Goal: Information Seeking & Learning: Learn about a topic

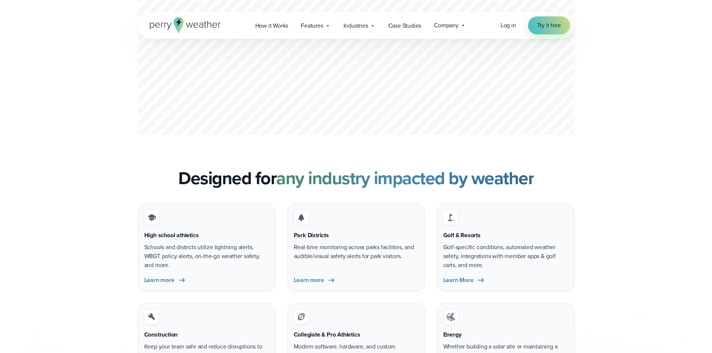
scroll to position [2167, 0]
click at [117, 222] on div "High school athletics Schools and districts utilize lightning alerts, WBGT poli…" at bounding box center [356, 297] width 538 height 187
click at [312, 26] on span "Features" at bounding box center [312, 25] width 22 height 9
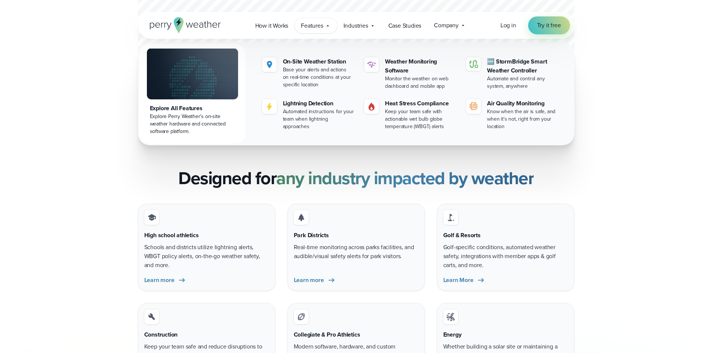
click at [312, 26] on span "Features" at bounding box center [312, 25] width 22 height 9
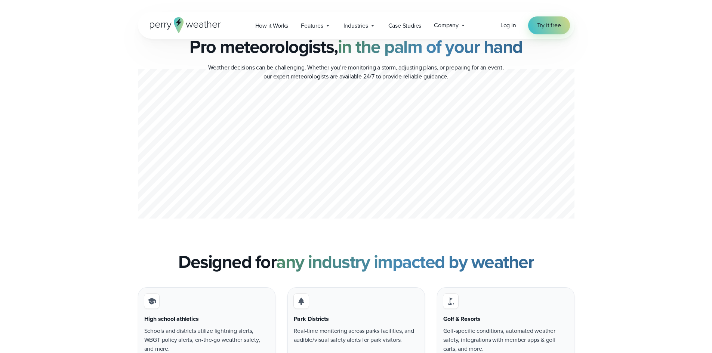
scroll to position [1934, 0]
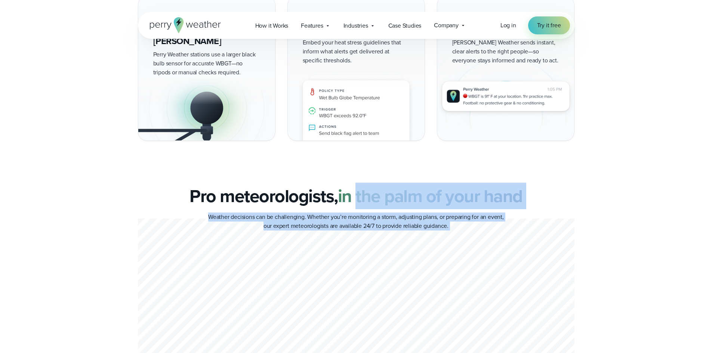
drag, startPoint x: 292, startPoint y: 203, endPoint x: 359, endPoint y: 208, distance: 67.5
click at [359, 208] on div "Pro meteorologists, in the palm of your hand Weather decisions can be challengi…" at bounding box center [356, 277] width 436 height 182
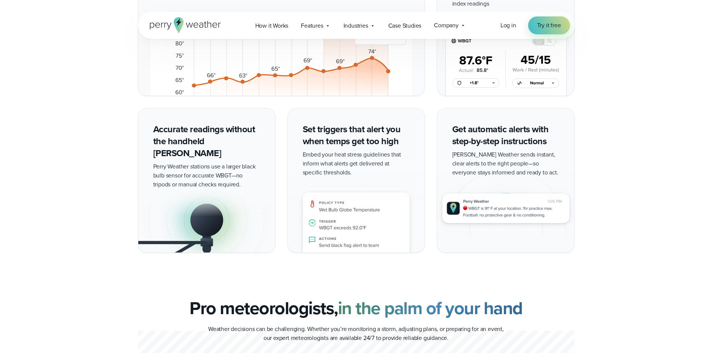
click at [75, 206] on div "Easily view heat index and WBGT forecasts to plan work or play with confidence" at bounding box center [356, 90] width 712 height 326
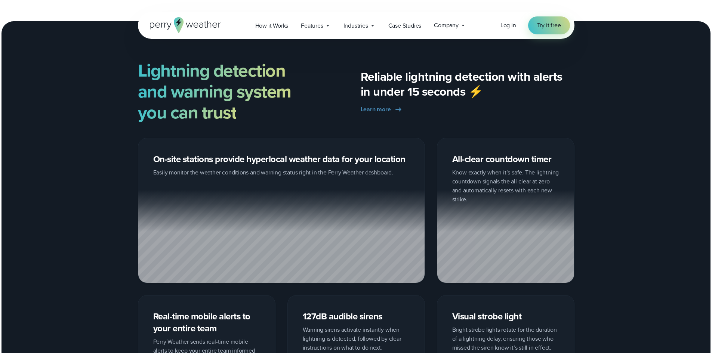
scroll to position [962, 0]
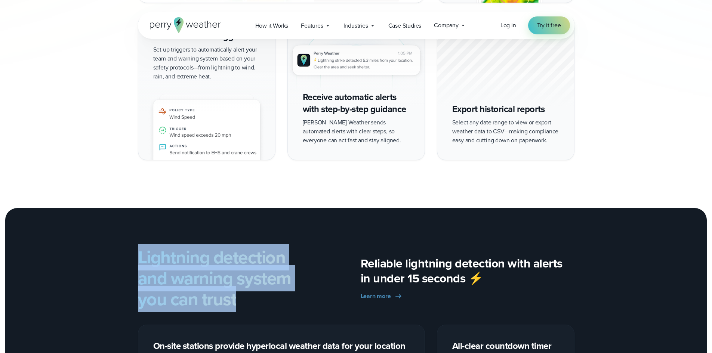
drag, startPoint x: 127, startPoint y: 252, endPoint x: 259, endPoint y: 308, distance: 144.0
click at [259, 308] on div "Lightning detection and warning system you can trust Reliable lightning detecti…" at bounding box center [356, 278] width 538 height 63
click at [259, 308] on h2 "Lightning detection and warning system you can trust" at bounding box center [245, 278] width 214 height 63
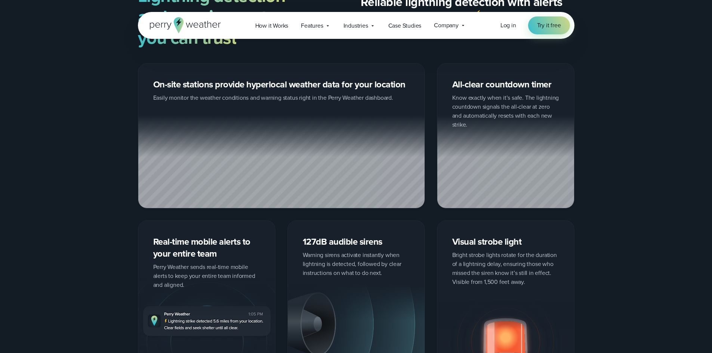
scroll to position [1299, 0]
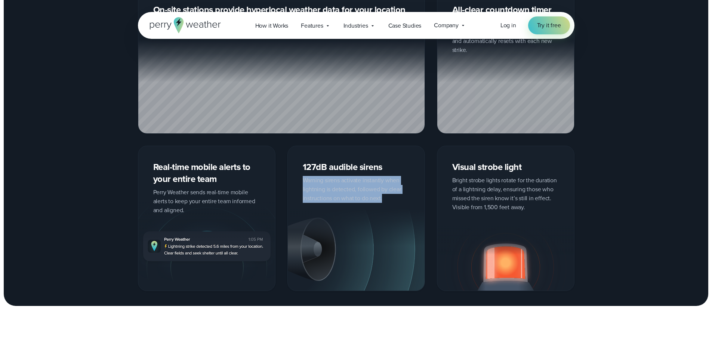
drag, startPoint x: 303, startPoint y: 182, endPoint x: 381, endPoint y: 201, distance: 80.1
click at [381, 201] on div "127dB audible sirens Warning sirens activate instantly when lightning is detect…" at bounding box center [355, 218] width 137 height 145
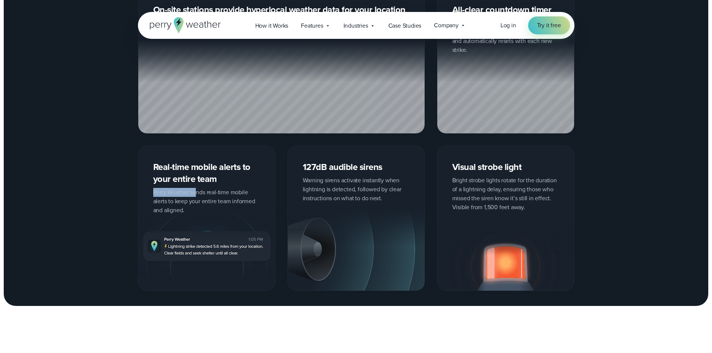
drag, startPoint x: 150, startPoint y: 187, endPoint x: 196, endPoint y: 192, distance: 46.7
click at [196, 192] on div "Real-time mobile alerts to your entire team Perry Weather sends real-time mobil…" at bounding box center [206, 218] width 137 height 145
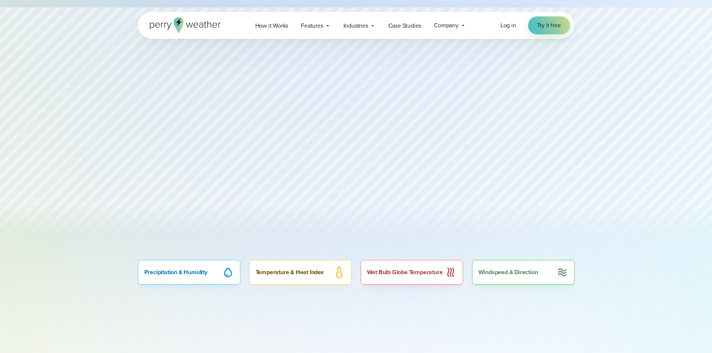
scroll to position [477, 0]
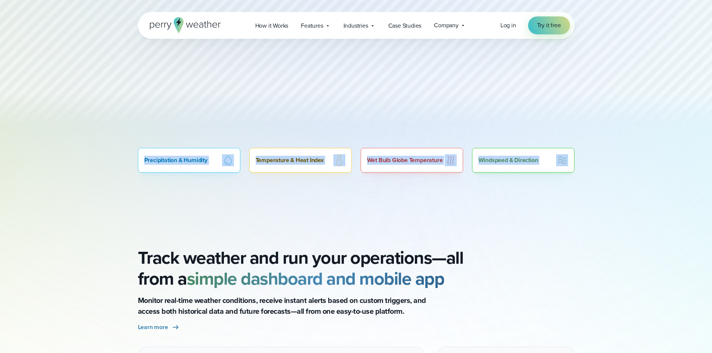
drag, startPoint x: 121, startPoint y: 156, endPoint x: 535, endPoint y: 166, distance: 413.7
click at [535, 166] on div "Precipitation & Humidity Temperature & Heat Index Wet Bulb Globe Temperature Wi…" at bounding box center [356, 160] width 538 height 25
copy div "Precipitation & Humidity Temperature & Heat Index Wet Bulb Globe Temperature Wi…"
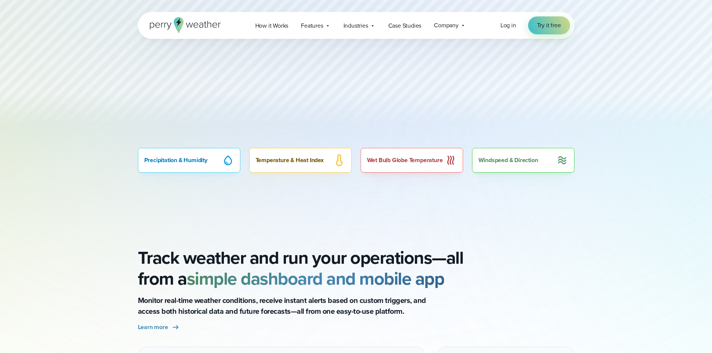
click at [327, 195] on div "All Perry Weather Features Explore the modern weather safety platform Real-time…" at bounding box center [356, 84] width 712 height 1123
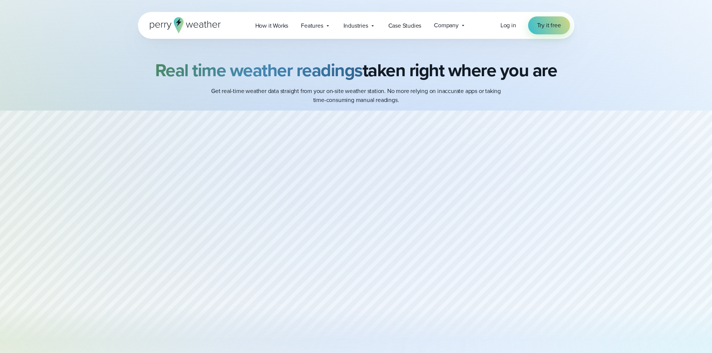
scroll to position [411, 0]
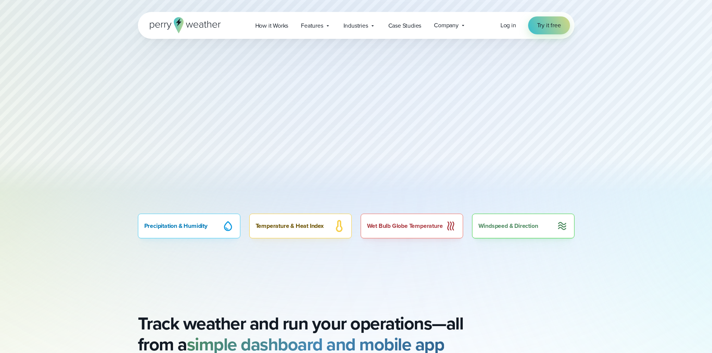
click at [429, 276] on div "All Perry Weather Features Explore the modern weather safety platform Real-time…" at bounding box center [356, 150] width 712 height 1123
click at [393, 229] on div "Wet Bulb Globe Temperature" at bounding box center [412, 226] width 102 height 25
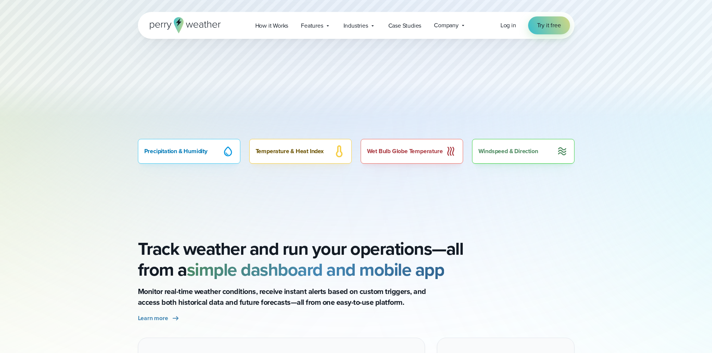
scroll to position [598, 0]
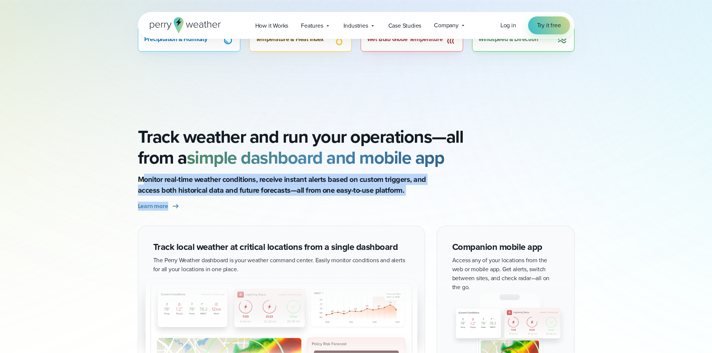
drag, startPoint x: 143, startPoint y: 182, endPoint x: 400, endPoint y: 206, distance: 257.7
click at [400, 206] on div "Track weather and run your operations—all from a simple dashboard and mobile ap…" at bounding box center [356, 168] width 436 height 84
click at [399, 201] on div "Track weather and run your operations—all from a simple dashboard and mobile ap…" at bounding box center [356, 168] width 436 height 84
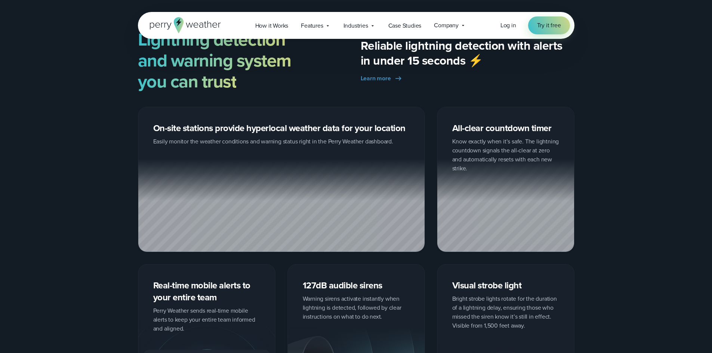
scroll to position [1068, 0]
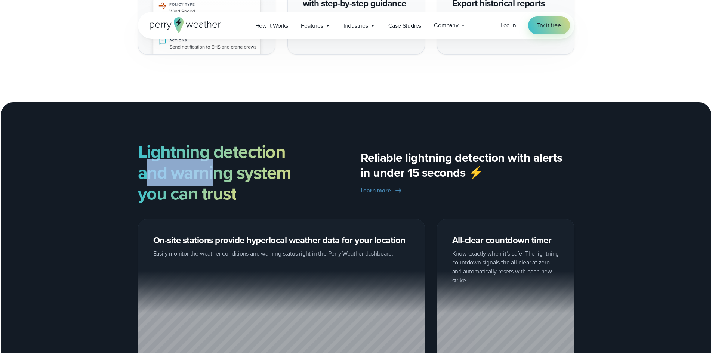
drag, startPoint x: 146, startPoint y: 165, endPoint x: 214, endPoint y: 183, distance: 70.1
click at [214, 183] on strong "Lightning detection and warning system you can trust" at bounding box center [214, 172] width 153 height 68
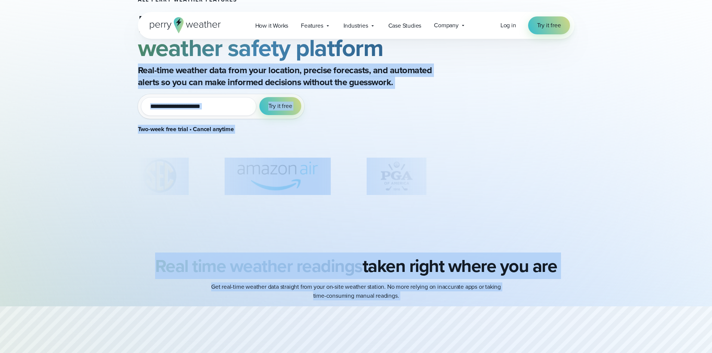
scroll to position [0, 0]
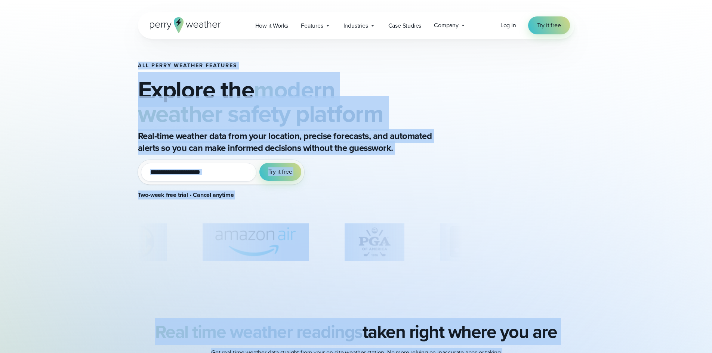
drag, startPoint x: 402, startPoint y: 331, endPoint x: 67, endPoint y: 41, distance: 443.4
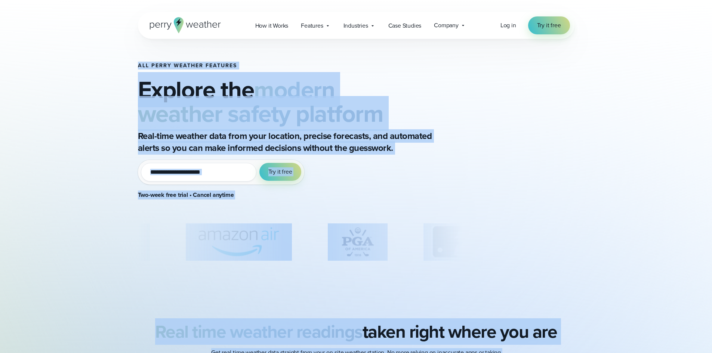
copy body "Lor Ipsum Dolorsi Ametcons Adipisc eli seddoe tempori utlabo etdolore Magn-aliq…"
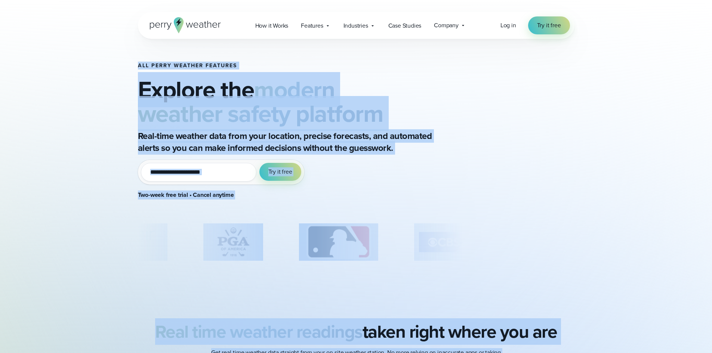
click at [18, 145] on div "All Perry Weather Features Explore the modern weather safety platform Real-time…" at bounding box center [356, 148] width 712 height 297
